Goal: Register for event/course

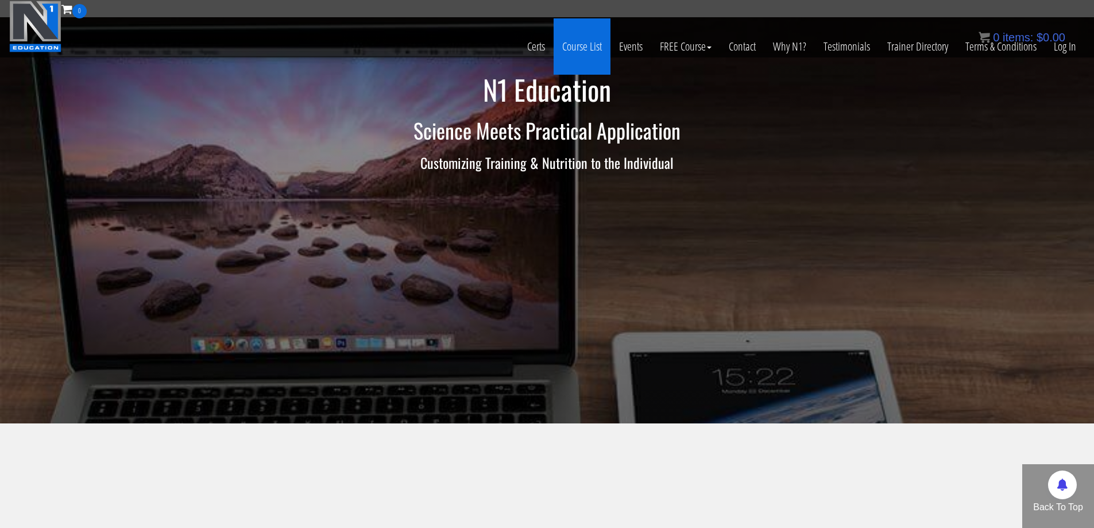
click at [571, 49] on link "Course List" at bounding box center [582, 46] width 57 height 56
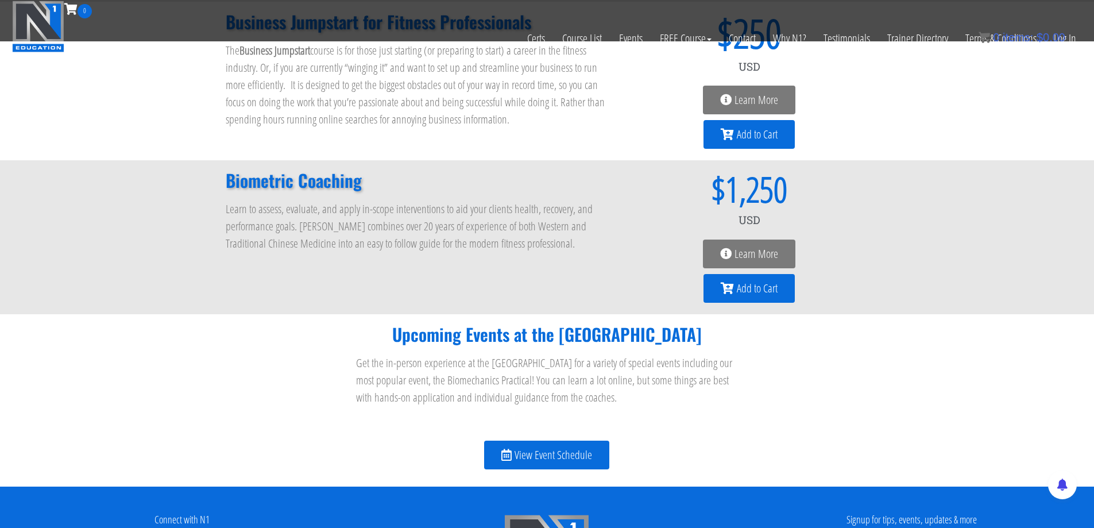
scroll to position [1206, 0]
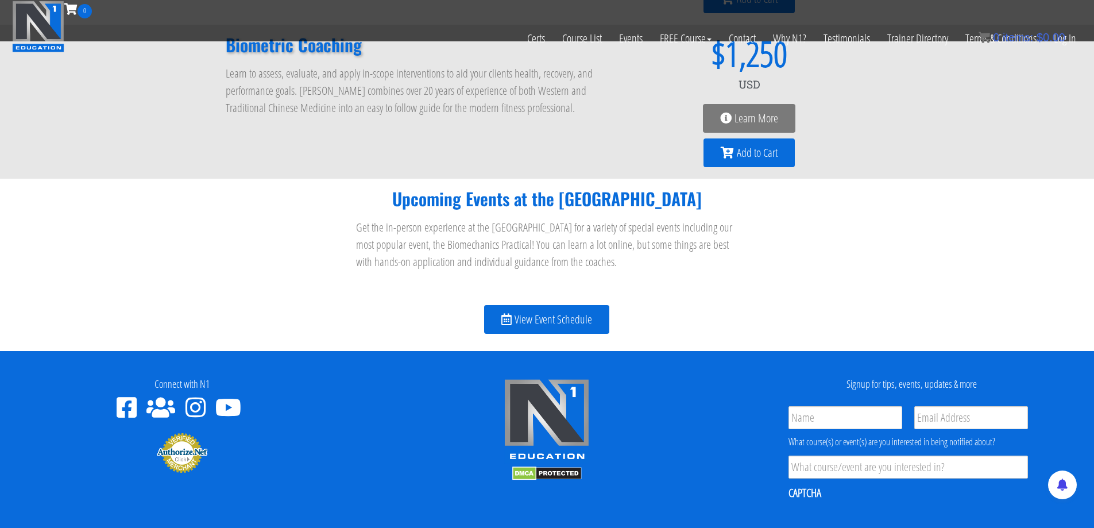
click at [549, 314] on span "View Event Schedule" at bounding box center [554, 319] width 78 height 11
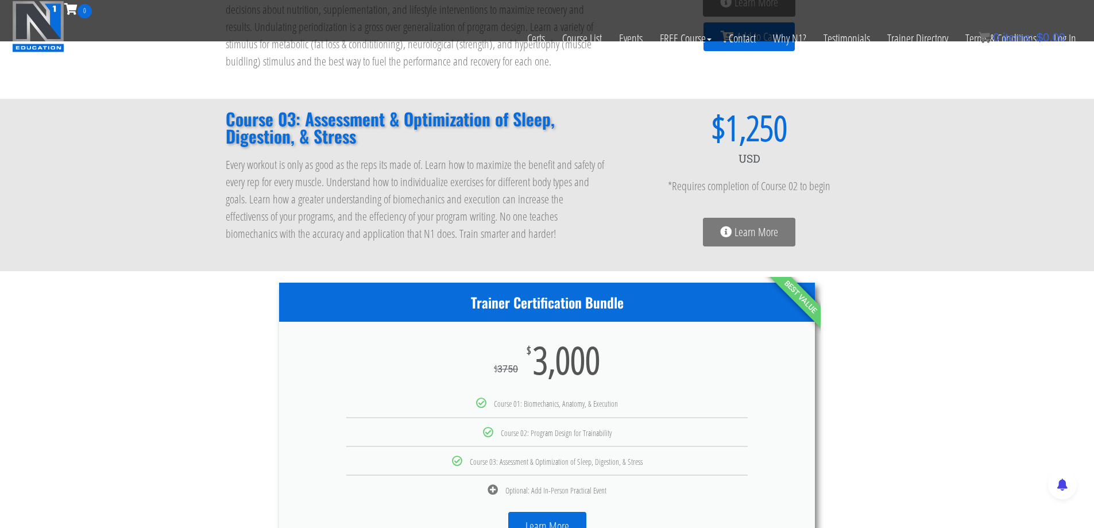
scroll to position [345, 0]
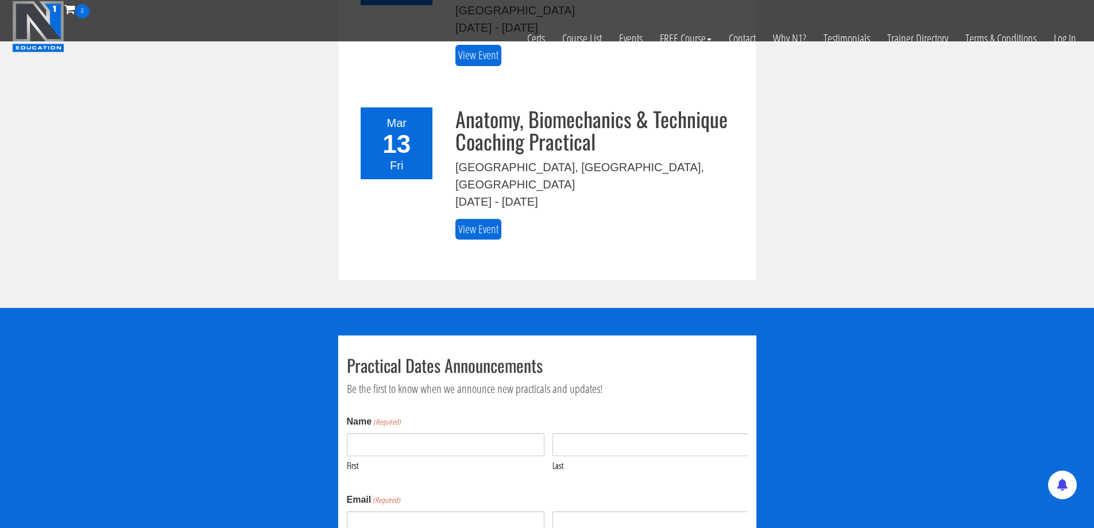
scroll to position [1034, 0]
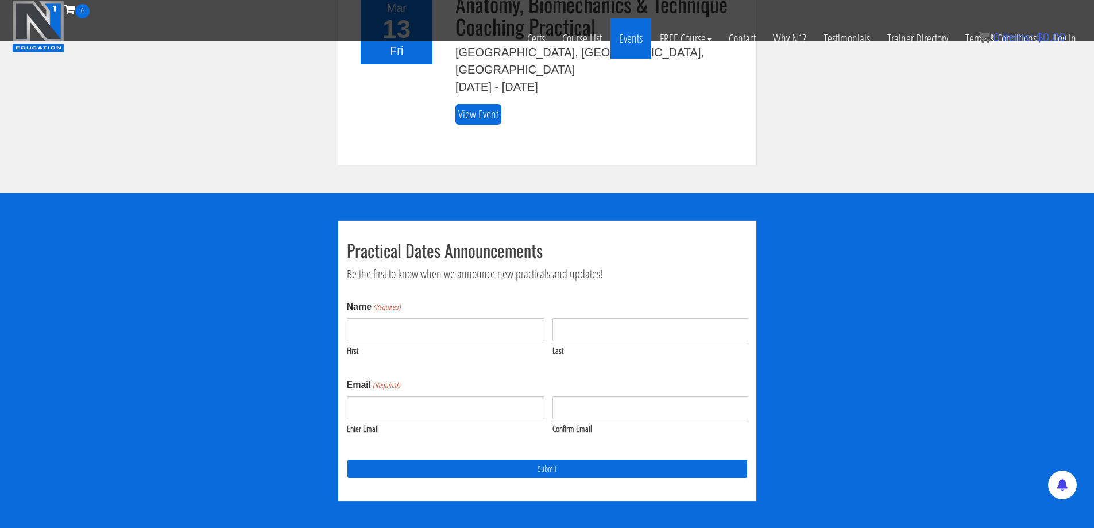
click at [637, 43] on link "Events" at bounding box center [631, 38] width 41 height 40
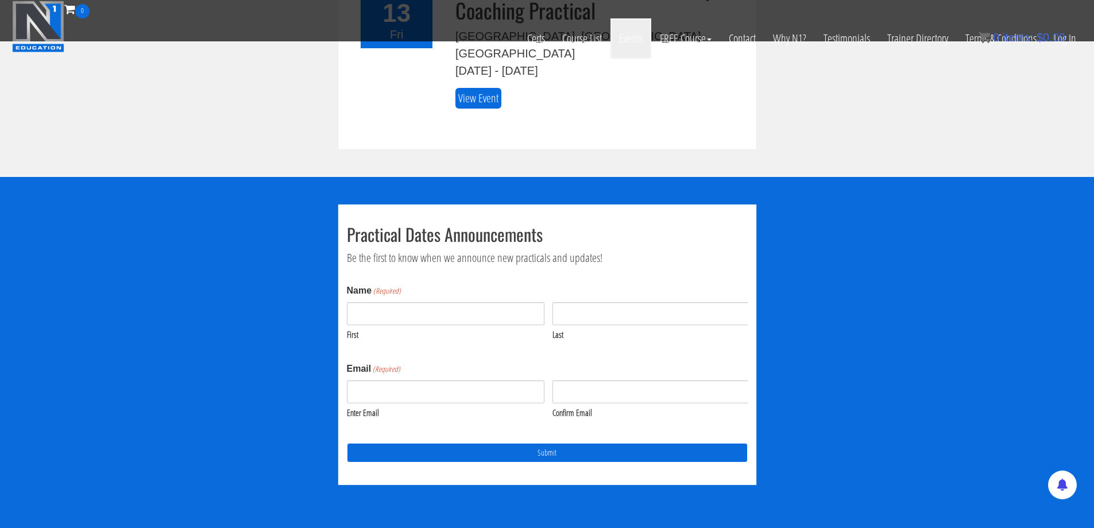
scroll to position [936, 0]
